Goal: Find specific page/section: Find specific page/section

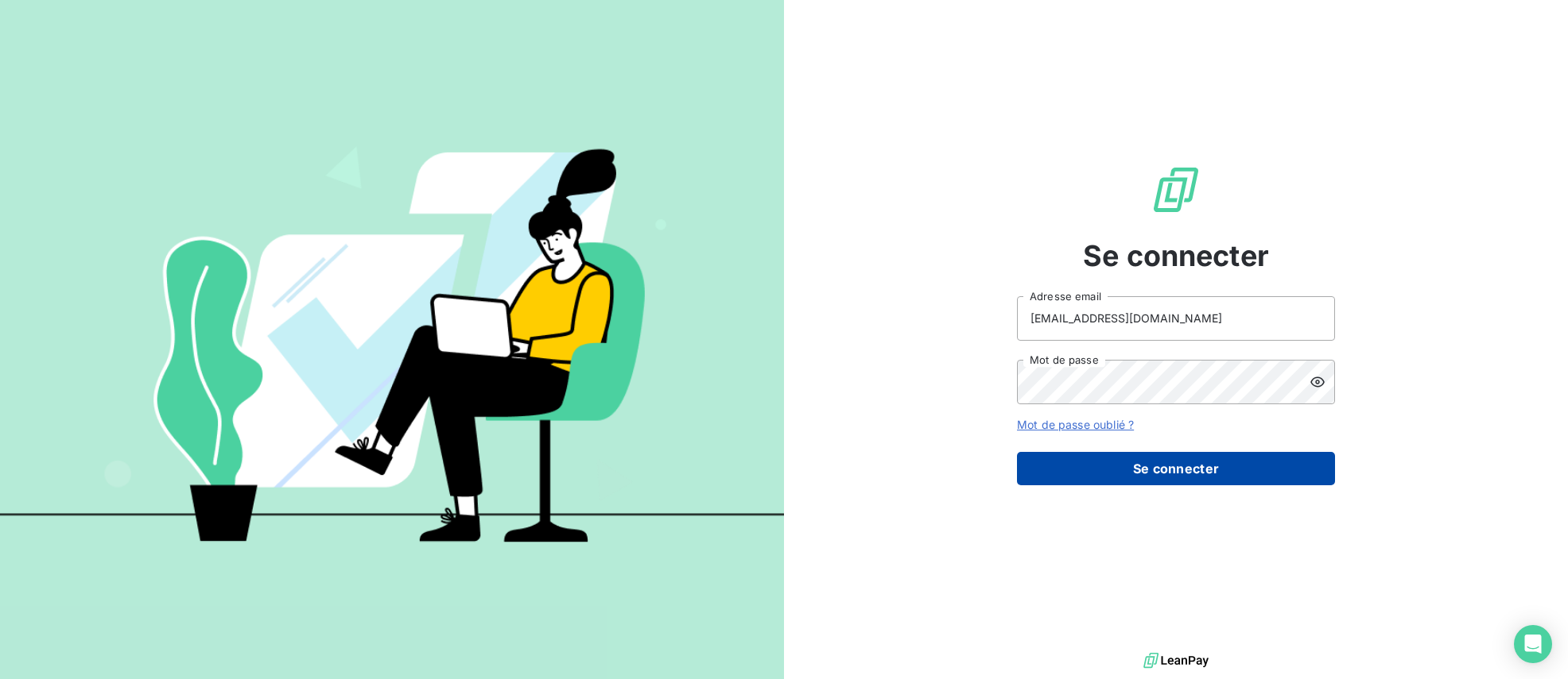
click at [1139, 466] on button "Se connecter" at bounding box center [1176, 468] width 318 height 34
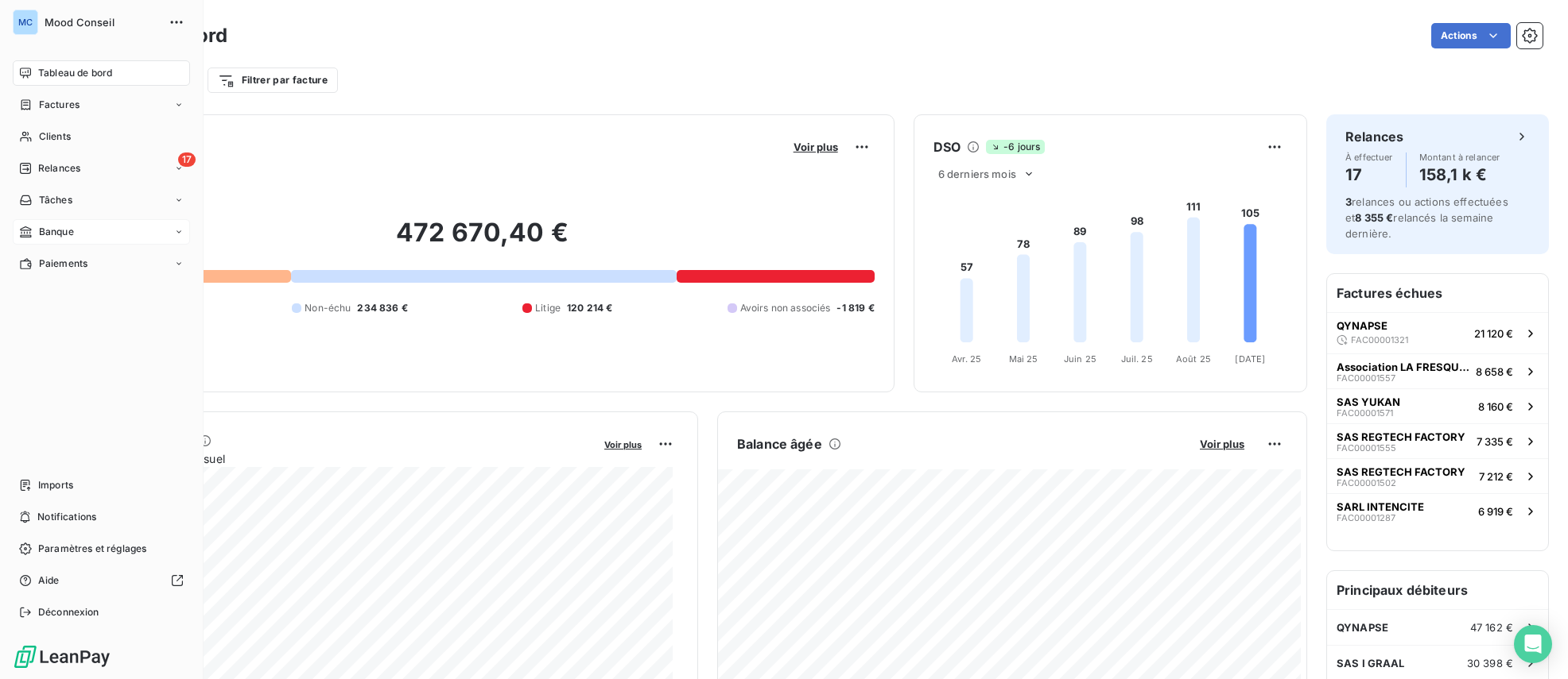
click at [43, 225] on span "Banque" at bounding box center [56, 232] width 35 height 15
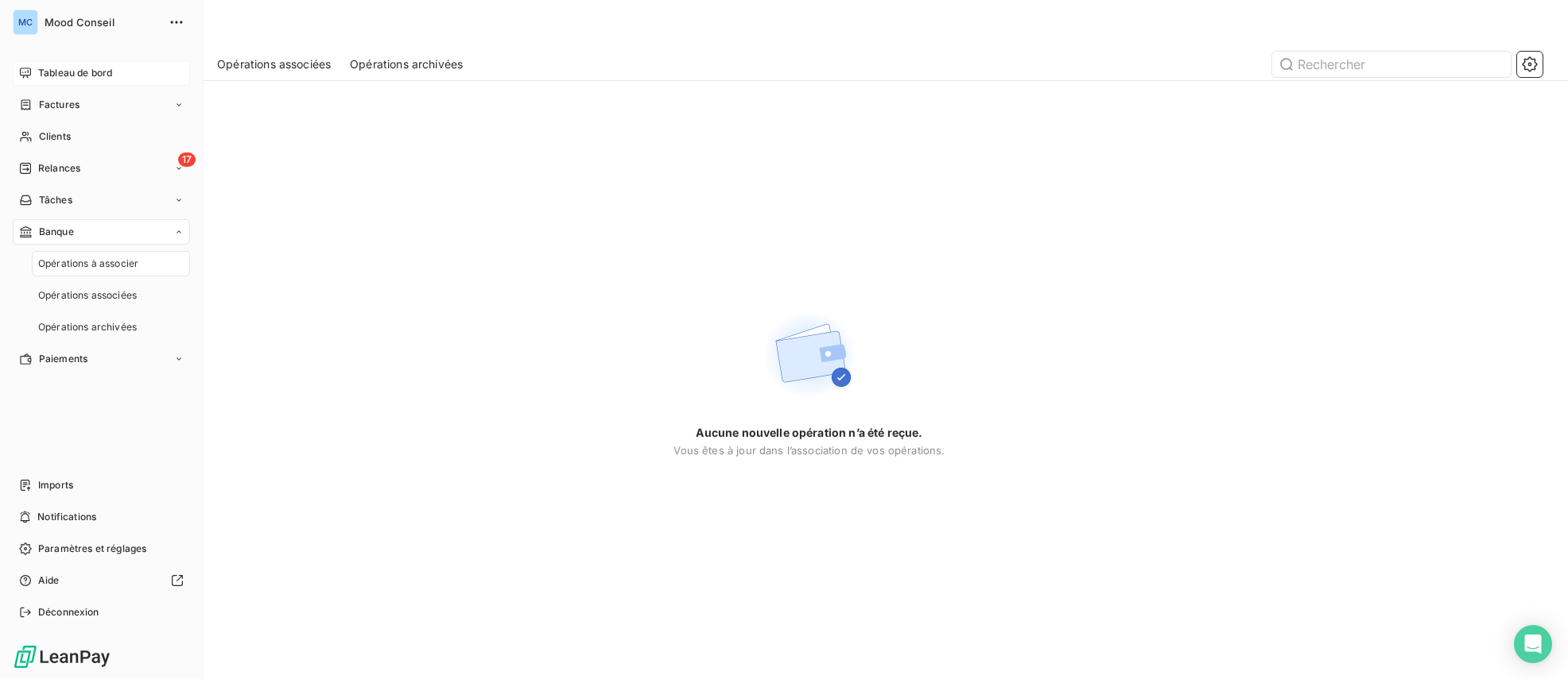
click at [79, 77] on span "Tableau de bord" at bounding box center [75, 73] width 74 height 15
